Goal: Task Accomplishment & Management: Complete application form

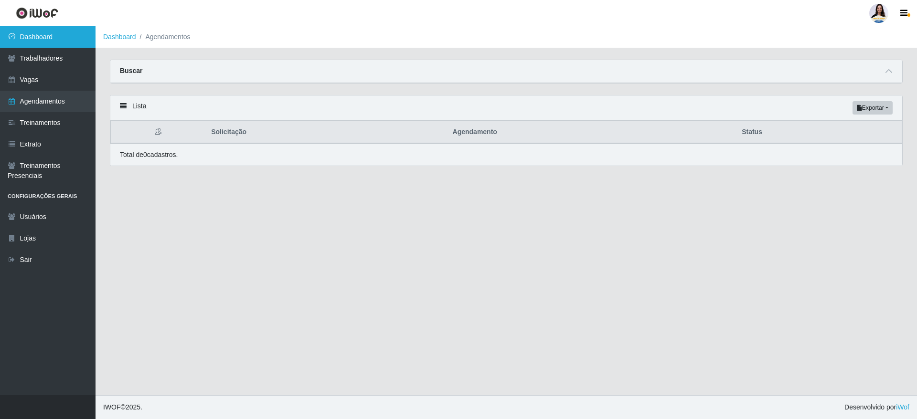
click at [74, 45] on link "Dashboard" at bounding box center [48, 36] width 96 height 21
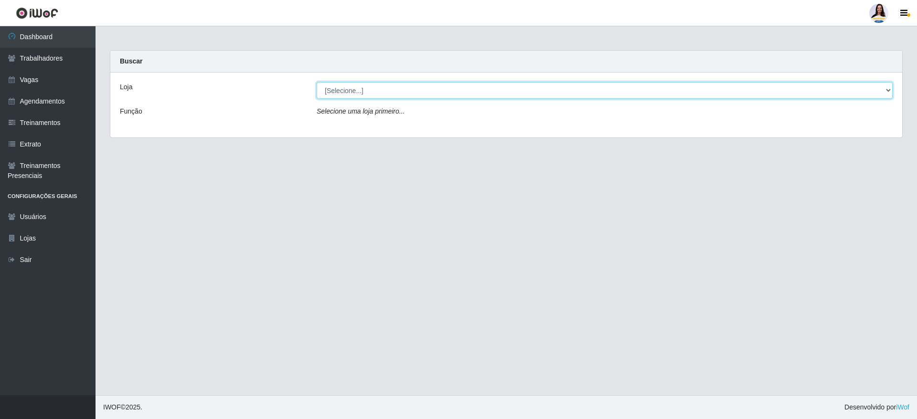
click at [471, 94] on select "[Selecione...] Atacado Vem - [GEOGRAPHIC_DATA] 30 Laranjeiras Velha Atacado Vem…" at bounding box center [605, 90] width 576 height 17
click at [317, 82] on select "[Selecione...] Atacado Vem - [GEOGRAPHIC_DATA] 30 Laranjeiras Velha Atacado Vem…" at bounding box center [605, 90] width 576 height 17
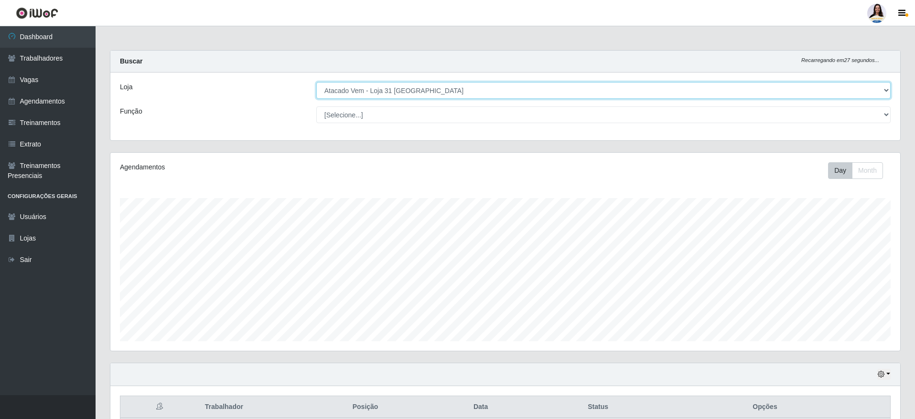
click at [495, 93] on select "[Selecione...] Atacado Vem - [GEOGRAPHIC_DATA] 30 Laranjeiras Velha Atacado Vem…" at bounding box center [603, 90] width 574 height 17
click at [316, 82] on select "[Selecione...] Atacado Vem - [GEOGRAPHIC_DATA] 30 Laranjeiras Velha Atacado Vem…" at bounding box center [603, 90] width 574 height 17
click at [435, 93] on select "[Selecione...] Atacado Vem - [GEOGRAPHIC_DATA] 30 Laranjeiras Velha Atacado Vem…" at bounding box center [603, 90] width 574 height 17
click at [316, 82] on select "[Selecione...] Atacado Vem - [GEOGRAPHIC_DATA] 30 Laranjeiras Velha Atacado Vem…" at bounding box center [603, 90] width 574 height 17
click at [405, 88] on select "[Selecione...] Atacado Vem - [GEOGRAPHIC_DATA] 30 Laranjeiras Velha Atacado Vem…" at bounding box center [603, 90] width 574 height 17
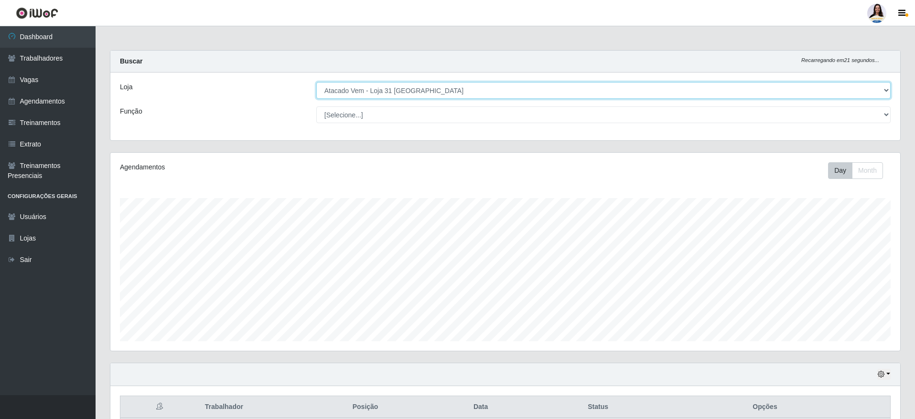
click at [413, 88] on select "[Selecione...] Atacado Vem - [GEOGRAPHIC_DATA] 30 Laranjeiras Velha Atacado Vem…" at bounding box center [603, 90] width 574 height 17
click at [316, 82] on select "[Selecione...] Atacado Vem - [GEOGRAPHIC_DATA] 30 Laranjeiras Velha Atacado Vem…" at bounding box center [603, 90] width 574 height 17
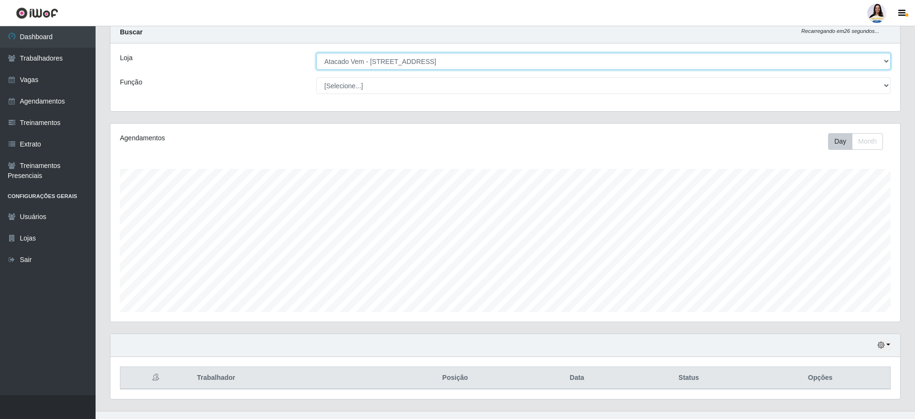
scroll to position [45, 0]
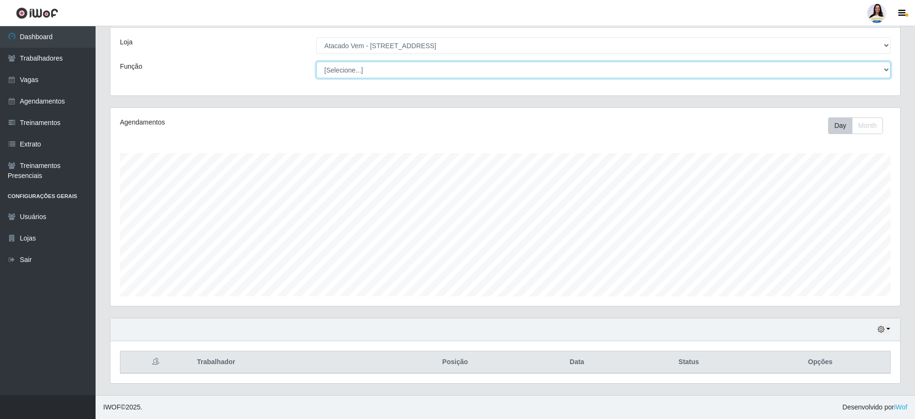
click at [403, 70] on select "[Selecione...] Carregador e Descarregador de Caminhão Carregador e Descarregado…" at bounding box center [603, 70] width 574 height 17
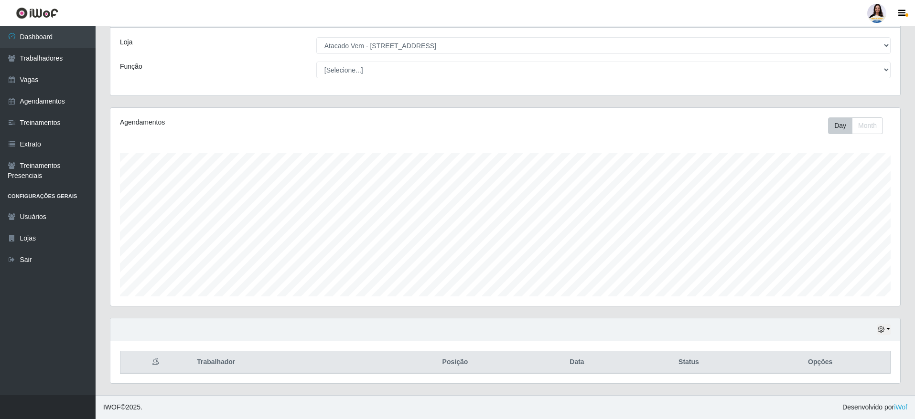
click at [495, 54] on div "Loja [Selecione...] Atacado Vem - [GEOGRAPHIC_DATA] 30 Laranjeiras Velha Atacad…" at bounding box center [505, 62] width 790 height 68
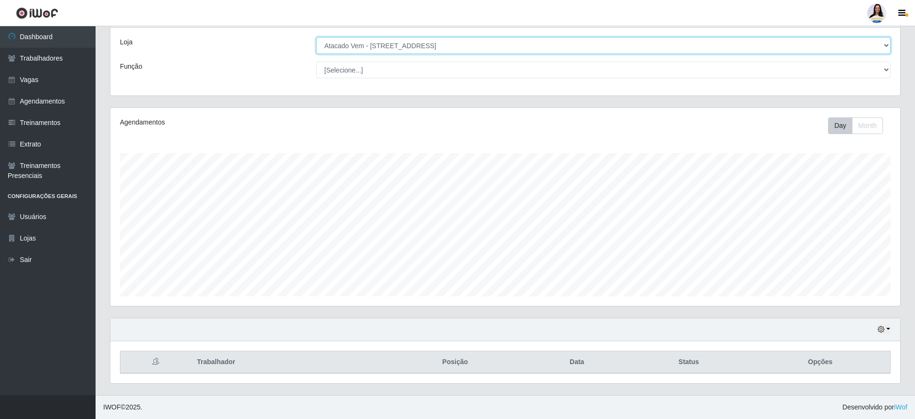
click at [497, 46] on select "[Selecione...] Atacado Vem - [GEOGRAPHIC_DATA] 30 Laranjeiras Velha Atacado Vem…" at bounding box center [603, 45] width 574 height 17
click at [316, 40] on select "[Selecione...] Atacado Vem - [GEOGRAPHIC_DATA] 30 Laranjeiras Velha Atacado Vem…" at bounding box center [603, 45] width 574 height 17
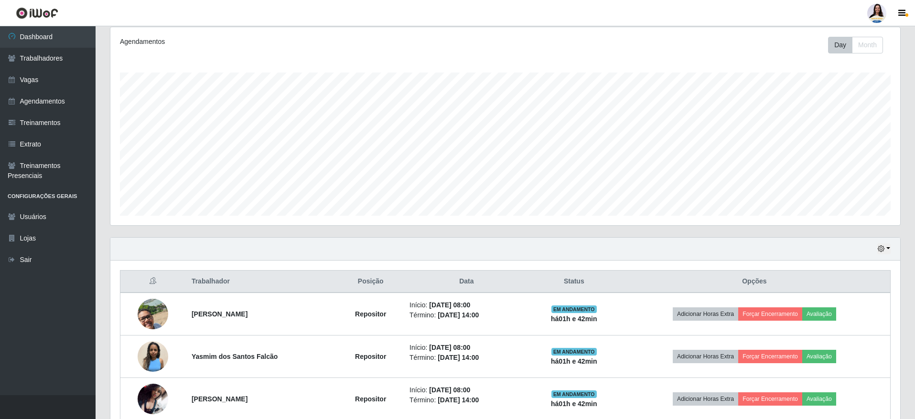
scroll to position [43, 0]
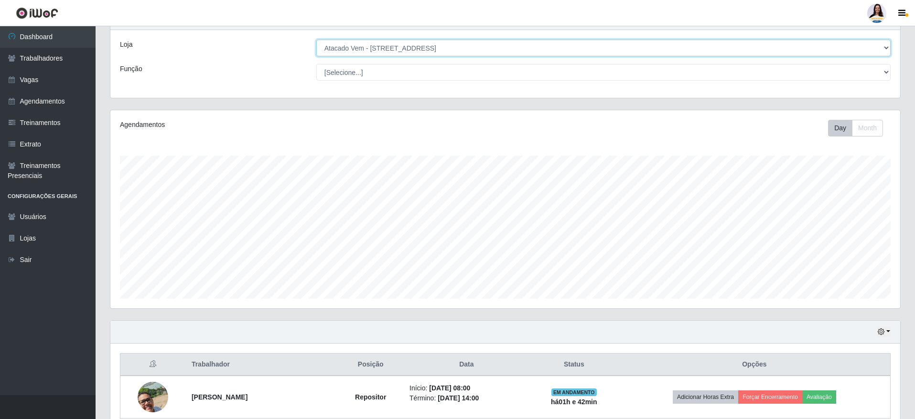
click at [418, 49] on select "[Selecione...] Atacado Vem - [GEOGRAPHIC_DATA] 30 Laranjeiras Velha Atacado Vem…" at bounding box center [603, 48] width 574 height 17
click at [316, 40] on select "[Selecione...] Atacado Vem - [GEOGRAPHIC_DATA] 30 Laranjeiras Velha Atacado Vem…" at bounding box center [603, 48] width 574 height 17
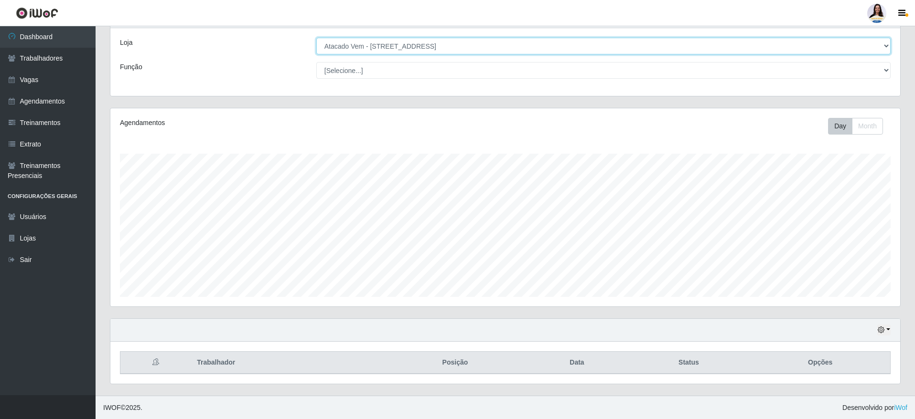
scroll to position [45, 0]
click at [404, 50] on select "[Selecione...] Atacado Vem - [GEOGRAPHIC_DATA] 30 Laranjeiras Velha Atacado Vem…" at bounding box center [603, 45] width 574 height 17
click at [316, 40] on select "[Selecione...] Atacado Vem - [GEOGRAPHIC_DATA] 30 Laranjeiras Velha Atacado Vem…" at bounding box center [603, 45] width 574 height 17
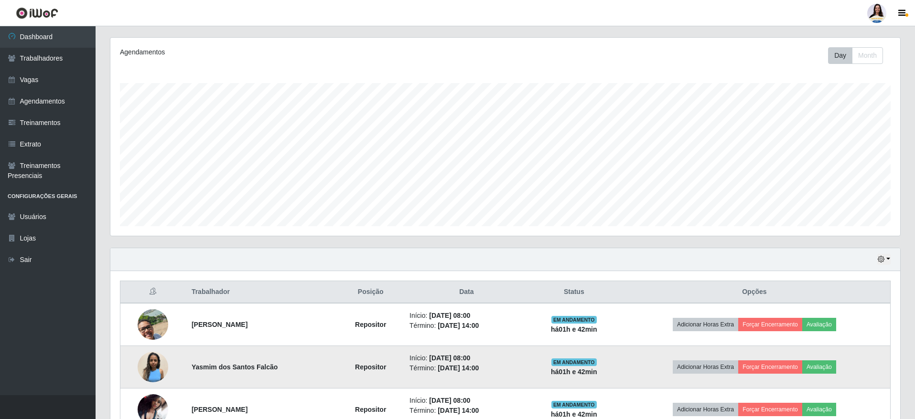
scroll to position [0, 0]
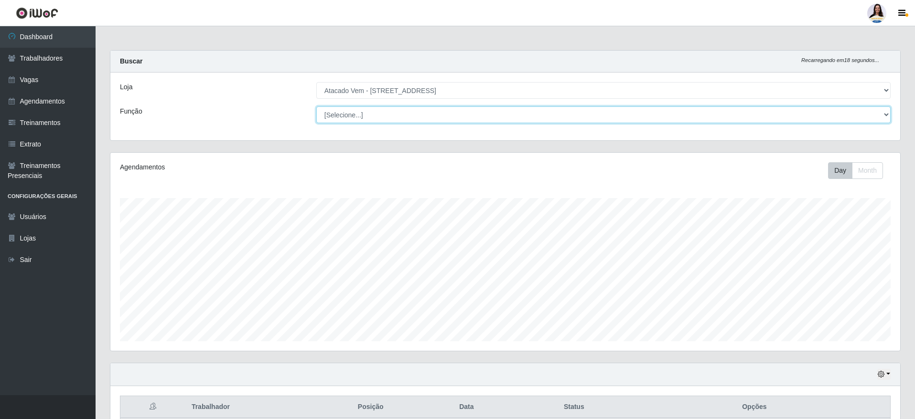
drag, startPoint x: 429, startPoint y: 106, endPoint x: 432, endPoint y: 98, distance: 8.5
click at [429, 105] on div "Loja [Selecione...] Atacado Vem - [GEOGRAPHIC_DATA] 30 Laranjeiras Velha Atacad…" at bounding box center [505, 107] width 790 height 68
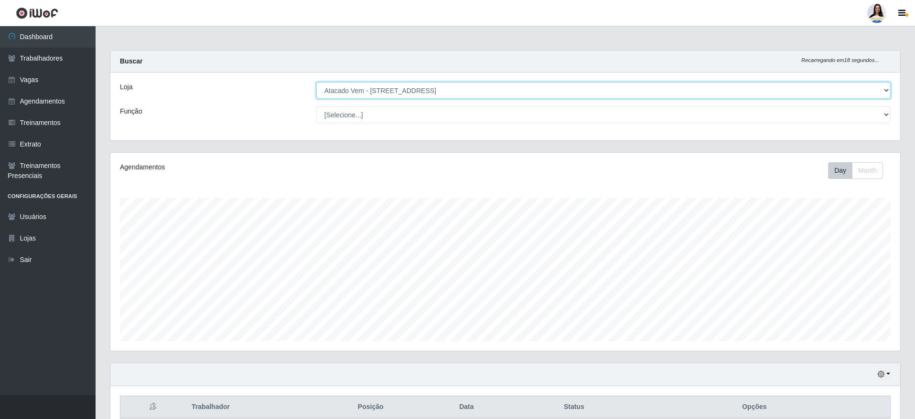
click at [433, 98] on select "[Selecione...] Atacado Vem - [GEOGRAPHIC_DATA] 30 Laranjeiras Velha Atacado Vem…" at bounding box center [603, 90] width 574 height 17
click at [316, 82] on select "[Selecione...] Atacado Vem - [GEOGRAPHIC_DATA] 30 Laranjeiras Velha Atacado Vem…" at bounding box center [603, 90] width 574 height 17
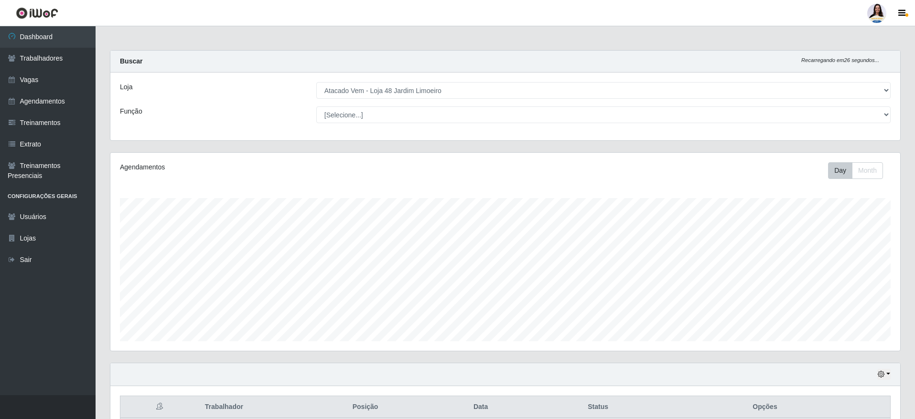
click at [481, 81] on div "Loja [Selecione...] Atacado Vem - [GEOGRAPHIC_DATA] 30 Laranjeiras Velha Atacad…" at bounding box center [505, 107] width 790 height 68
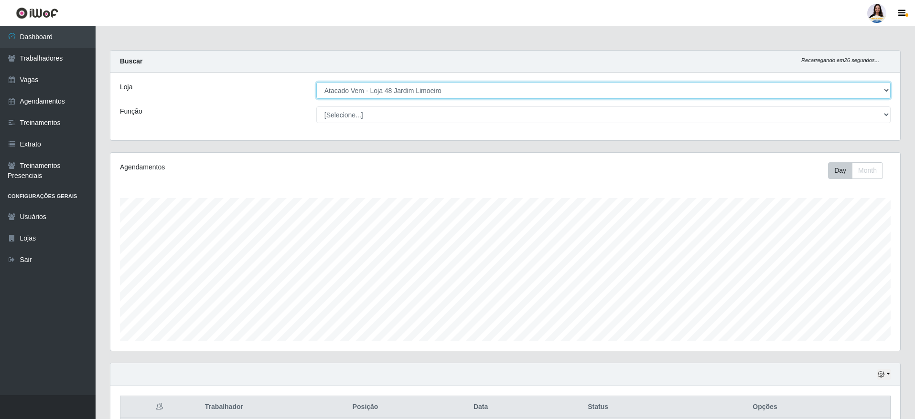
click at [481, 86] on select "[Selecione...] Atacado Vem - [GEOGRAPHIC_DATA] 30 Laranjeiras Velha Atacado Vem…" at bounding box center [603, 90] width 574 height 17
click at [316, 82] on select "[Selecione...] Atacado Vem - [GEOGRAPHIC_DATA] 30 Laranjeiras Velha Atacado Vem…" at bounding box center [603, 90] width 574 height 17
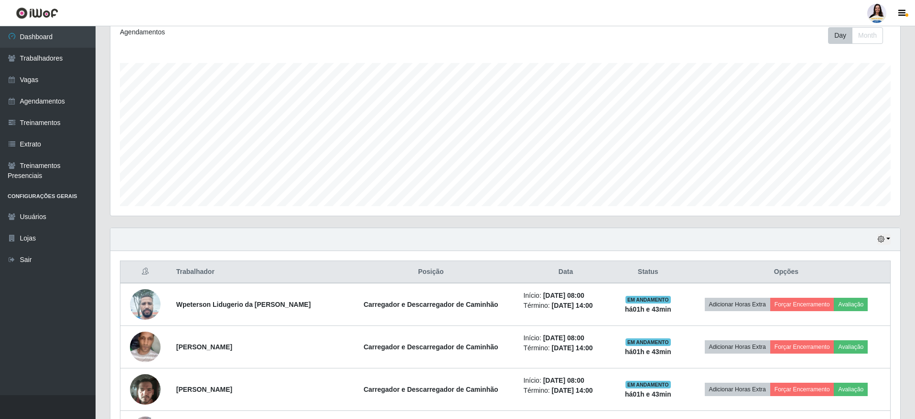
scroll to position [56, 0]
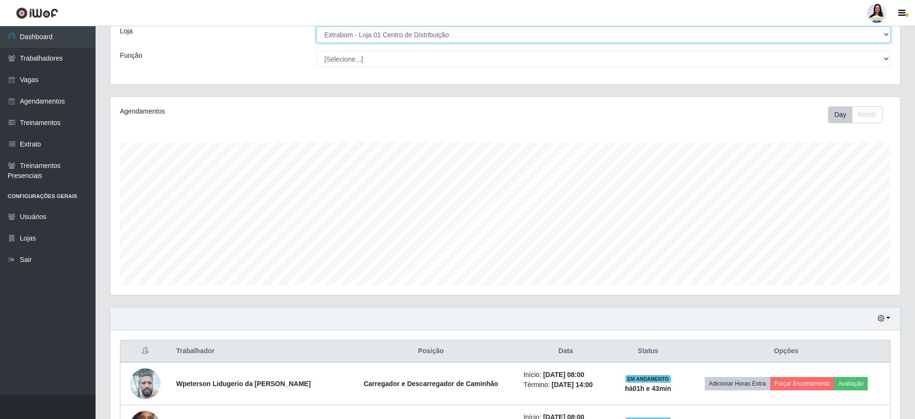
click at [451, 39] on select "[Selecione...] Atacado Vem - [GEOGRAPHIC_DATA] 30 Laranjeiras Velha Atacado Vem…" at bounding box center [603, 34] width 574 height 17
click at [316, 40] on select "[Selecione...] Atacado Vem - [GEOGRAPHIC_DATA] 30 Laranjeiras Velha Atacado Vem…" at bounding box center [603, 34] width 574 height 17
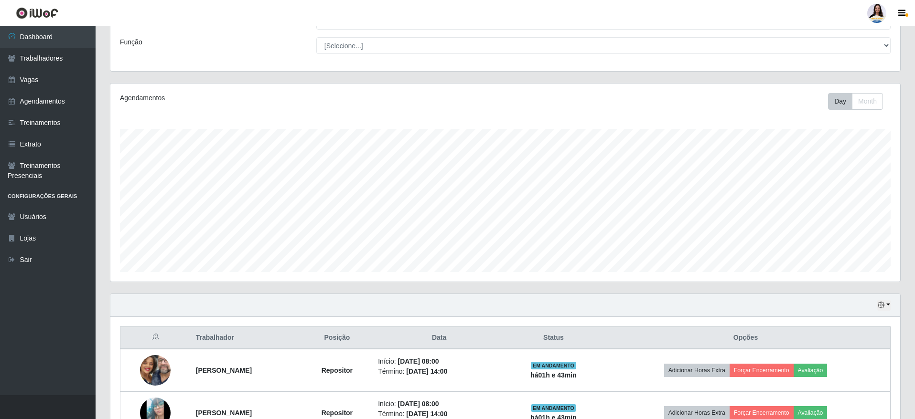
scroll to position [0, 0]
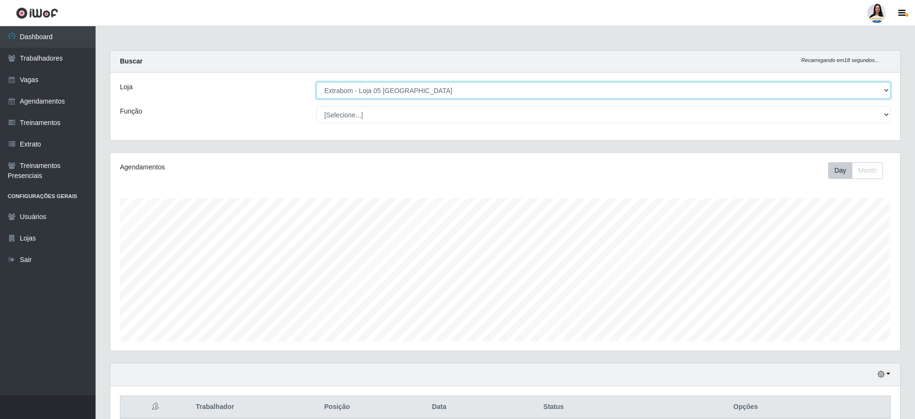
drag, startPoint x: 437, startPoint y: 83, endPoint x: 435, endPoint y: 95, distance: 12.0
click at [437, 83] on select "[Selecione...] Atacado Vem - [GEOGRAPHIC_DATA] 30 Laranjeiras Velha Atacado Vem…" at bounding box center [603, 90] width 574 height 17
click at [316, 82] on select "[Selecione...] Atacado Vem - [GEOGRAPHIC_DATA] 30 Laranjeiras Velha Atacado Vem…" at bounding box center [603, 90] width 574 height 17
click at [385, 93] on select "[Selecione...] Atacado Vem - [GEOGRAPHIC_DATA] 30 Laranjeiras Velha Atacado Vem…" at bounding box center [603, 90] width 574 height 17
click at [316, 82] on select "[Selecione...] Atacado Vem - [GEOGRAPHIC_DATA] 30 Laranjeiras Velha Atacado Vem…" at bounding box center [603, 90] width 574 height 17
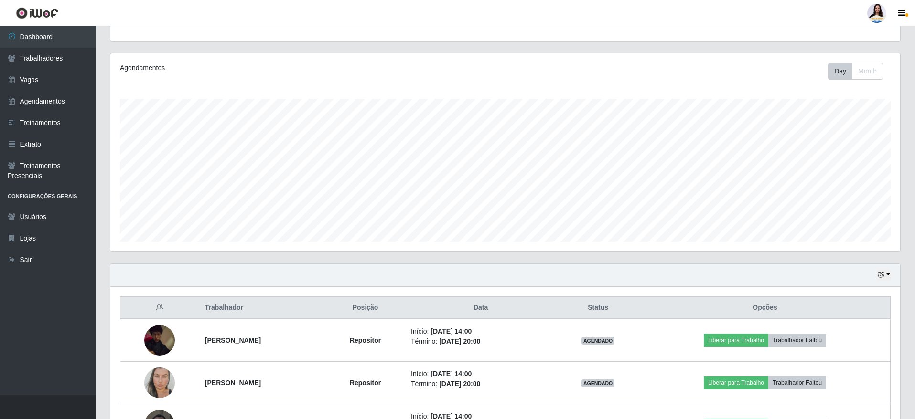
scroll to position [13, 0]
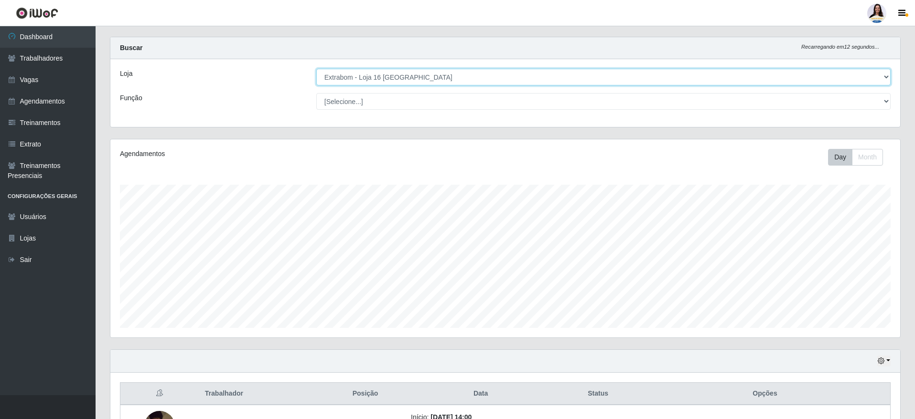
click at [479, 83] on select "[Selecione...] Atacado Vem - [GEOGRAPHIC_DATA] 30 Laranjeiras Velha Atacado Vem…" at bounding box center [603, 77] width 574 height 17
click at [316, 69] on select "[Selecione...] Atacado Vem - [GEOGRAPHIC_DATA] 30 Laranjeiras Velha Atacado Vem…" at bounding box center [603, 77] width 574 height 17
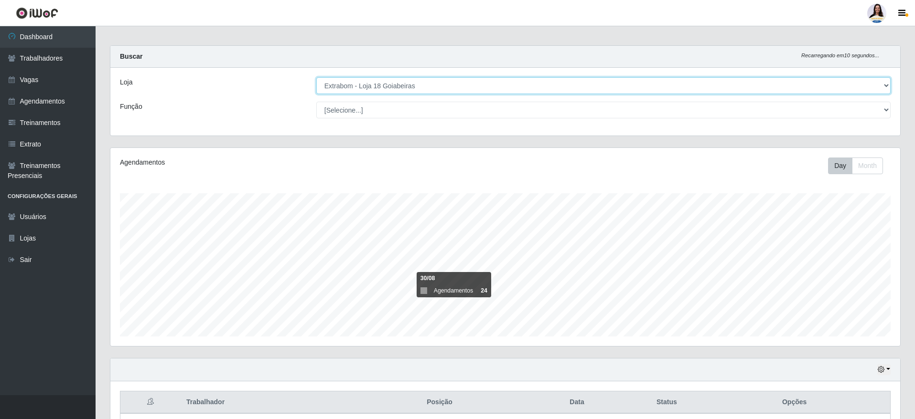
scroll to position [0, 0]
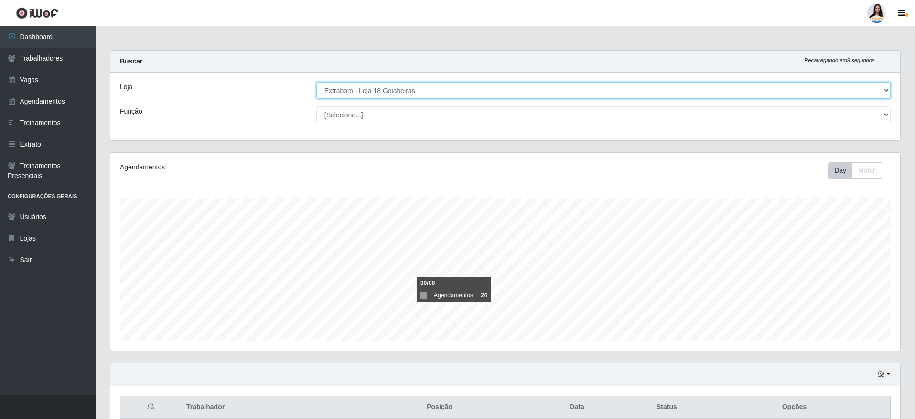
click at [480, 98] on select "[Selecione...] Atacado Vem - [GEOGRAPHIC_DATA] 30 Laranjeiras Velha Atacado Vem…" at bounding box center [603, 90] width 574 height 17
click at [316, 82] on select "[Selecione...] Atacado Vem - [GEOGRAPHIC_DATA] 30 Laranjeiras Velha Atacado Vem…" at bounding box center [603, 90] width 574 height 17
click at [495, 94] on select "[Selecione...] Atacado Vem - [GEOGRAPHIC_DATA] 30 Laranjeiras Velha Atacado Vem…" at bounding box center [603, 90] width 574 height 17
click at [316, 82] on select "[Selecione...] Atacado Vem - [GEOGRAPHIC_DATA] 30 Laranjeiras Velha Atacado Vem…" at bounding box center [603, 90] width 574 height 17
click at [473, 90] on select "[Selecione...] Atacado Vem - [GEOGRAPHIC_DATA] 30 Laranjeiras Velha Atacado Vem…" at bounding box center [603, 90] width 574 height 17
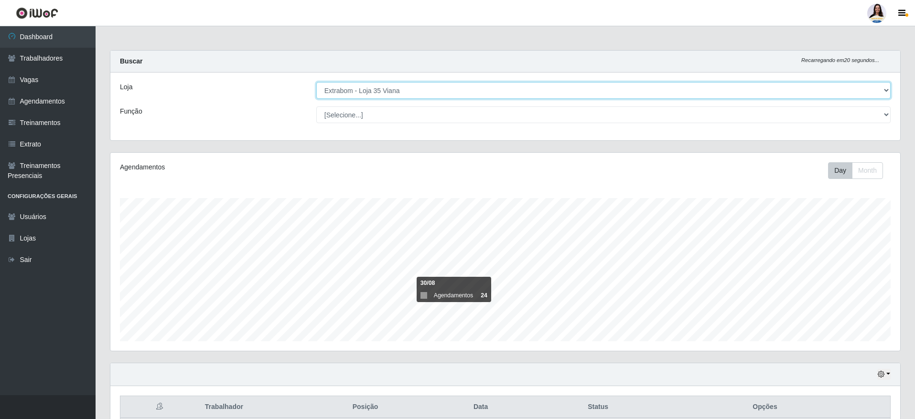
click at [476, 90] on select "[Selecione...] Atacado Vem - [GEOGRAPHIC_DATA] 30 Laranjeiras Velha Atacado Vem…" at bounding box center [603, 90] width 574 height 17
click at [316, 82] on select "[Selecione...] Atacado Vem - [GEOGRAPHIC_DATA] 30 Laranjeiras Velha Atacado Vem…" at bounding box center [603, 90] width 574 height 17
click at [487, 97] on select "[Selecione...] Atacado Vem - [GEOGRAPHIC_DATA] 30 Laranjeiras Velha Atacado Vem…" at bounding box center [603, 90] width 574 height 17
click at [316, 82] on select "[Selecione...] Atacado Vem - [GEOGRAPHIC_DATA] 30 Laranjeiras Velha Atacado Vem…" at bounding box center [603, 90] width 574 height 17
click at [389, 92] on select "[Selecione...] Atacado Vem - [GEOGRAPHIC_DATA] 30 Laranjeiras Velha Atacado Vem…" at bounding box center [603, 90] width 574 height 17
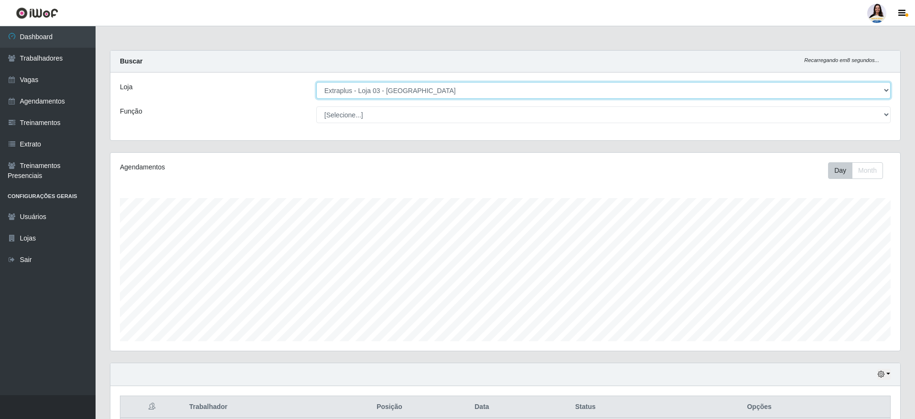
click at [316, 82] on select "[Selecione...] Atacado Vem - [GEOGRAPHIC_DATA] 30 Laranjeiras Velha Atacado Vem…" at bounding box center [603, 90] width 574 height 17
click at [550, 91] on select "[Selecione...] Atacado Vem - [GEOGRAPHIC_DATA] 30 Laranjeiras Velha Atacado Vem…" at bounding box center [603, 90] width 574 height 17
click at [316, 82] on select "[Selecione...] Atacado Vem - [GEOGRAPHIC_DATA] 30 Laranjeiras Velha Atacado Vem…" at bounding box center [603, 90] width 574 height 17
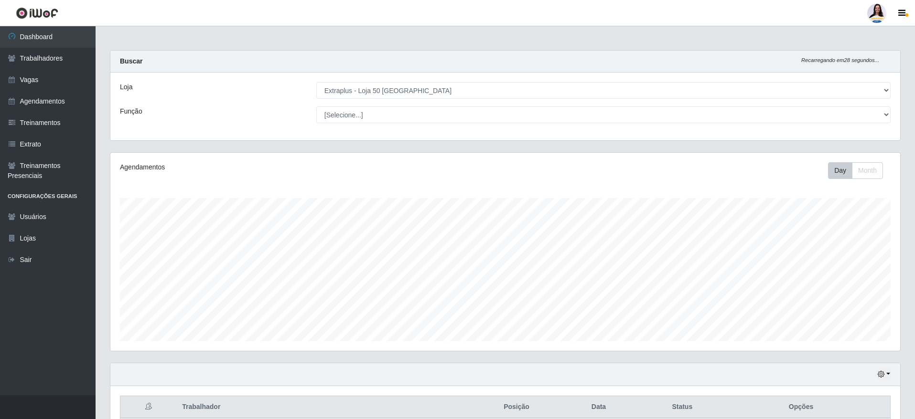
click at [429, 80] on div "Loja [Selecione...] Atacado Vem - [GEOGRAPHIC_DATA] 30 Laranjeiras Velha Atacad…" at bounding box center [505, 107] width 790 height 68
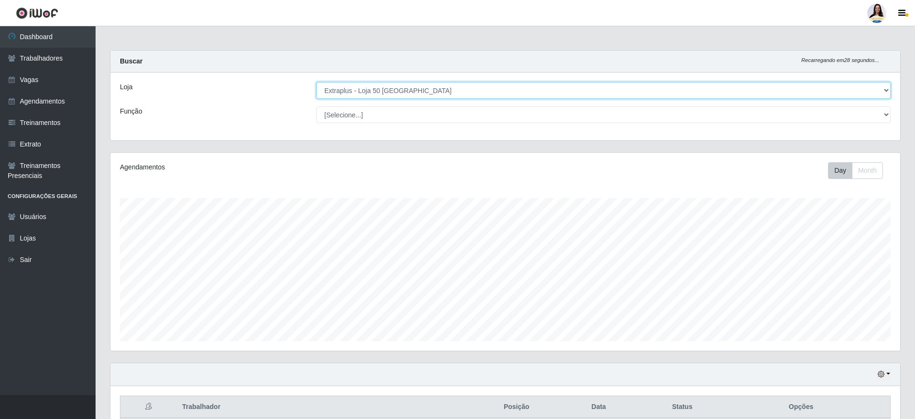
click at [433, 88] on select "[Selecione...] Atacado Vem - [GEOGRAPHIC_DATA] 30 Laranjeiras Velha Atacado Vem…" at bounding box center [603, 90] width 574 height 17
select select "437"
click at [316, 82] on select "[Selecione...] Atacado Vem - [GEOGRAPHIC_DATA] 30 Laranjeiras Velha Atacado Vem…" at bounding box center [603, 90] width 574 height 17
